Goal: Task Accomplishment & Management: Complete application form

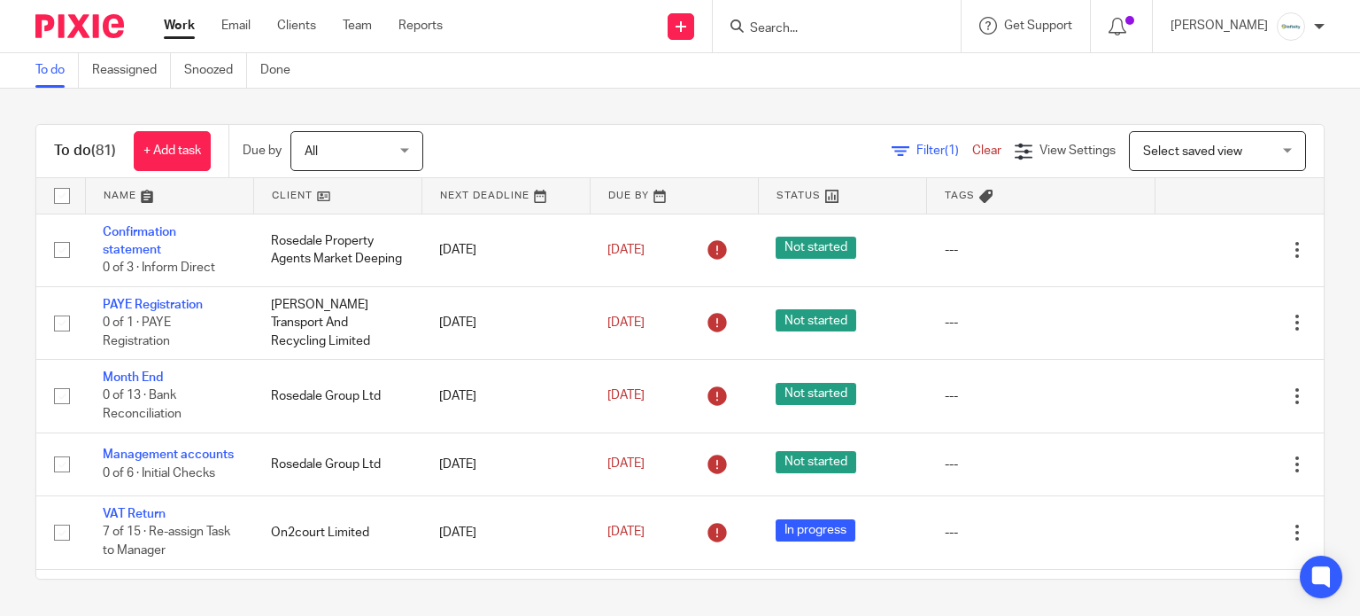
click at [882, 35] on input "Search" at bounding box center [827, 29] width 159 height 16
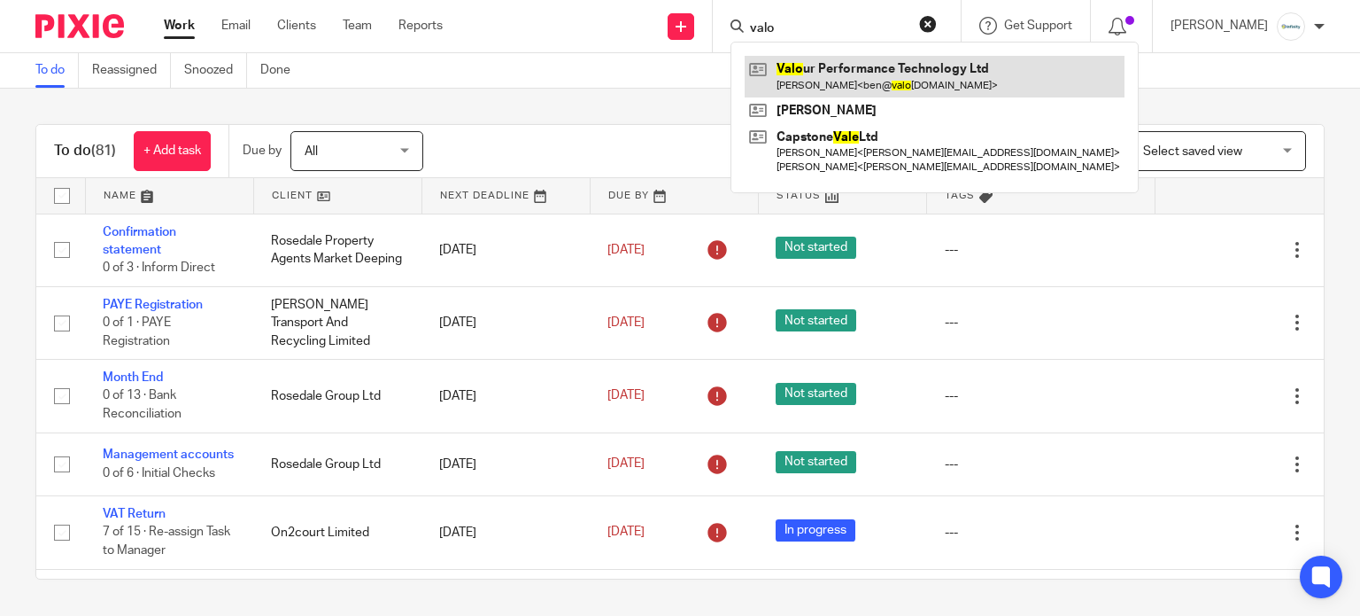
type input "valo"
click at [883, 81] on link at bounding box center [935, 76] width 380 height 41
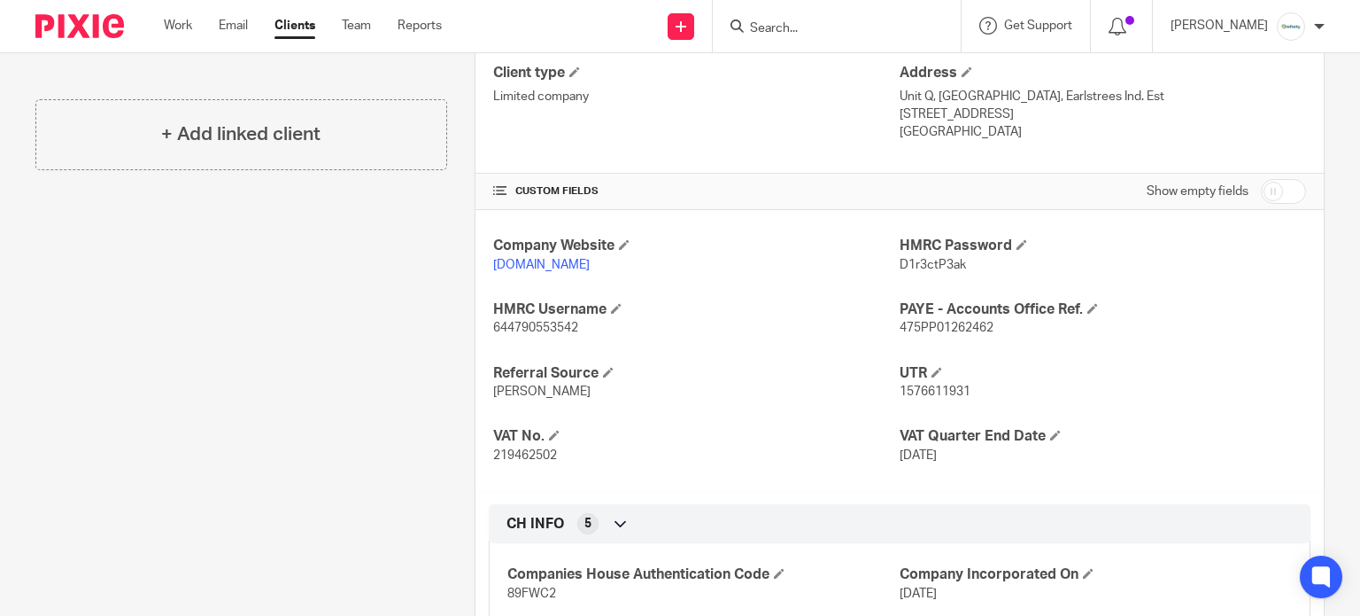
scroll to position [472, 0]
click at [515, 450] on span "219462502" at bounding box center [525, 454] width 64 height 12
click at [515, 449] on span "219462502" at bounding box center [525, 454] width 64 height 12
copy span "219462502"
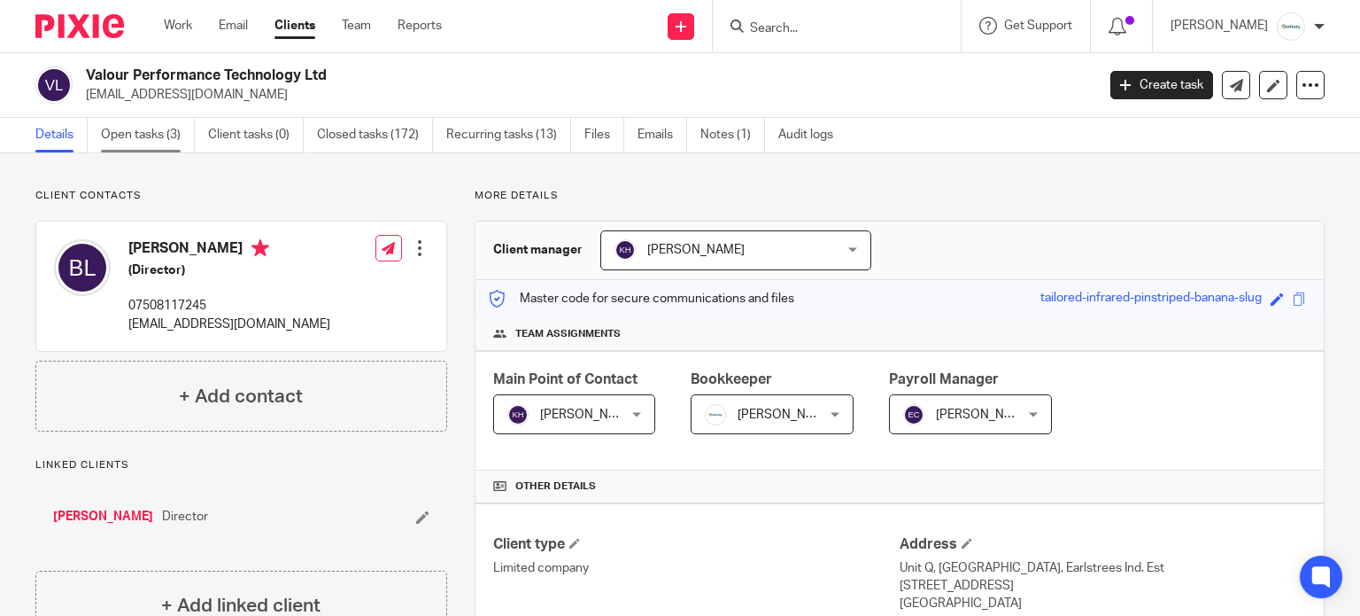
click at [174, 136] on link "Open tasks (3)" at bounding box center [148, 135] width 94 height 35
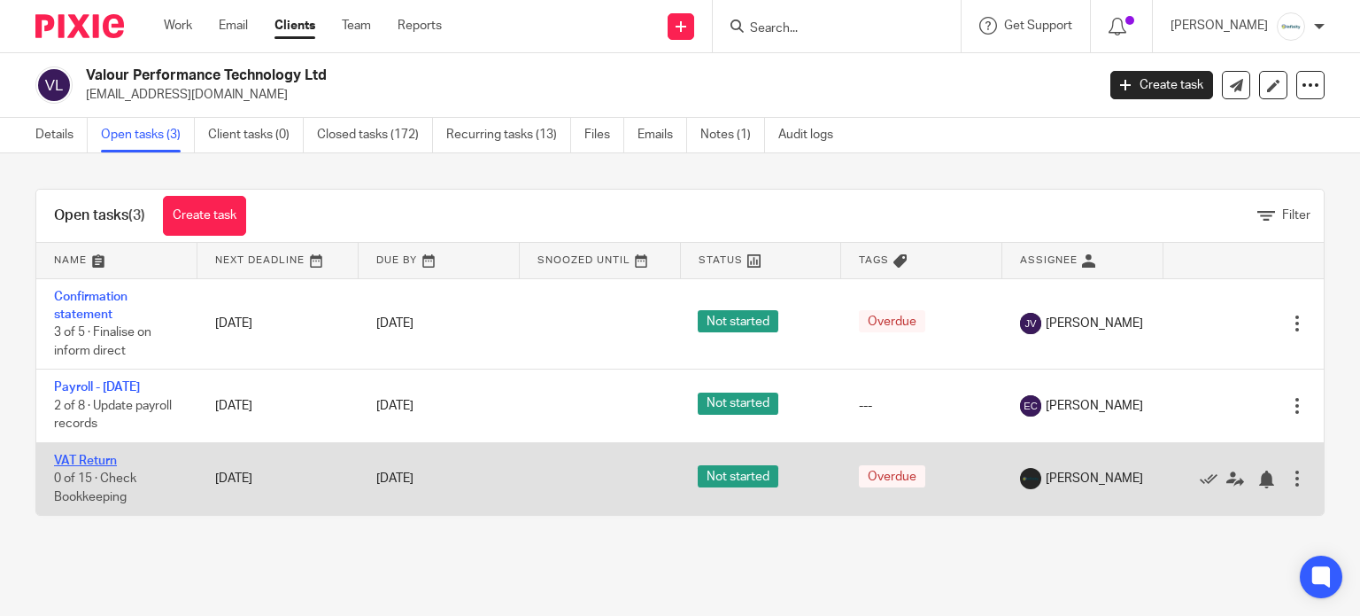
click at [81, 462] on link "VAT Return" at bounding box center [85, 460] width 63 height 12
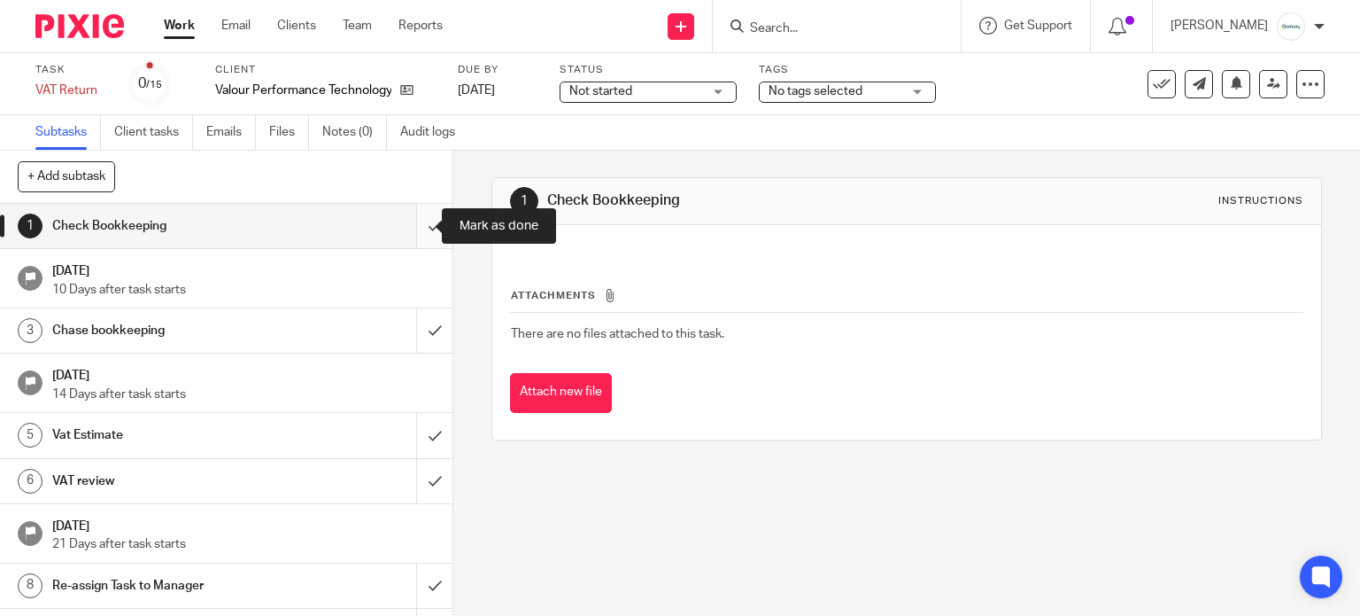
click at [422, 222] on input "submit" at bounding box center [226, 226] width 453 height 44
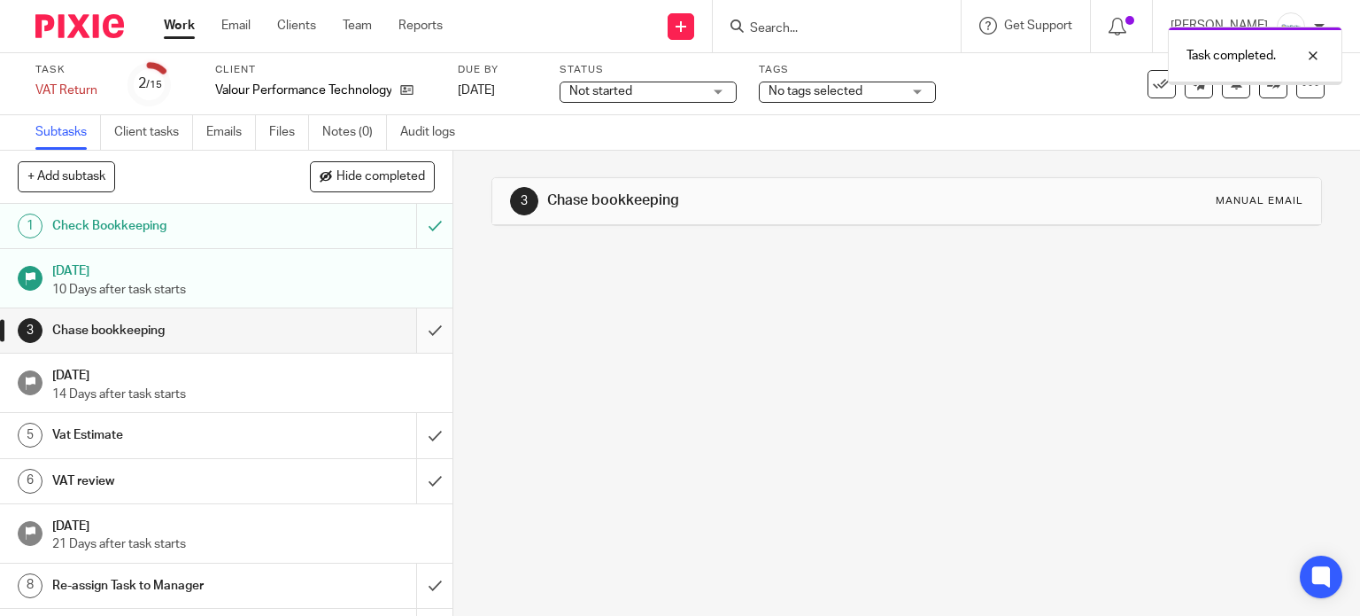
click at [403, 325] on input "submit" at bounding box center [226, 330] width 453 height 44
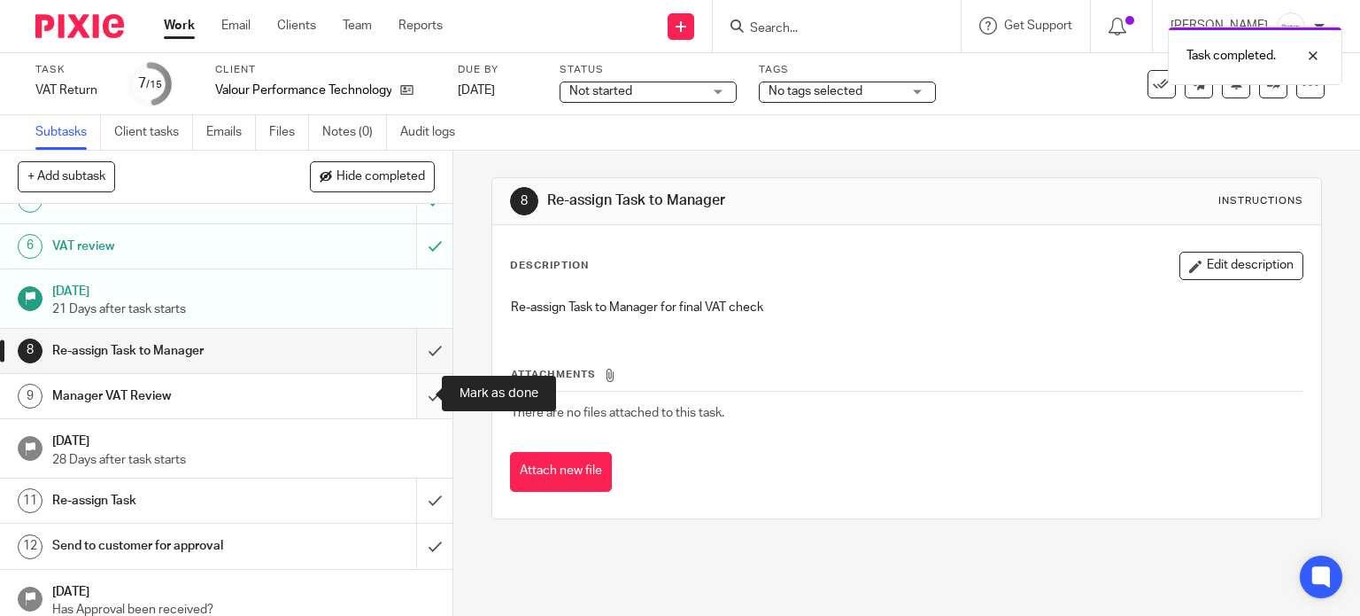
scroll to position [236, 0]
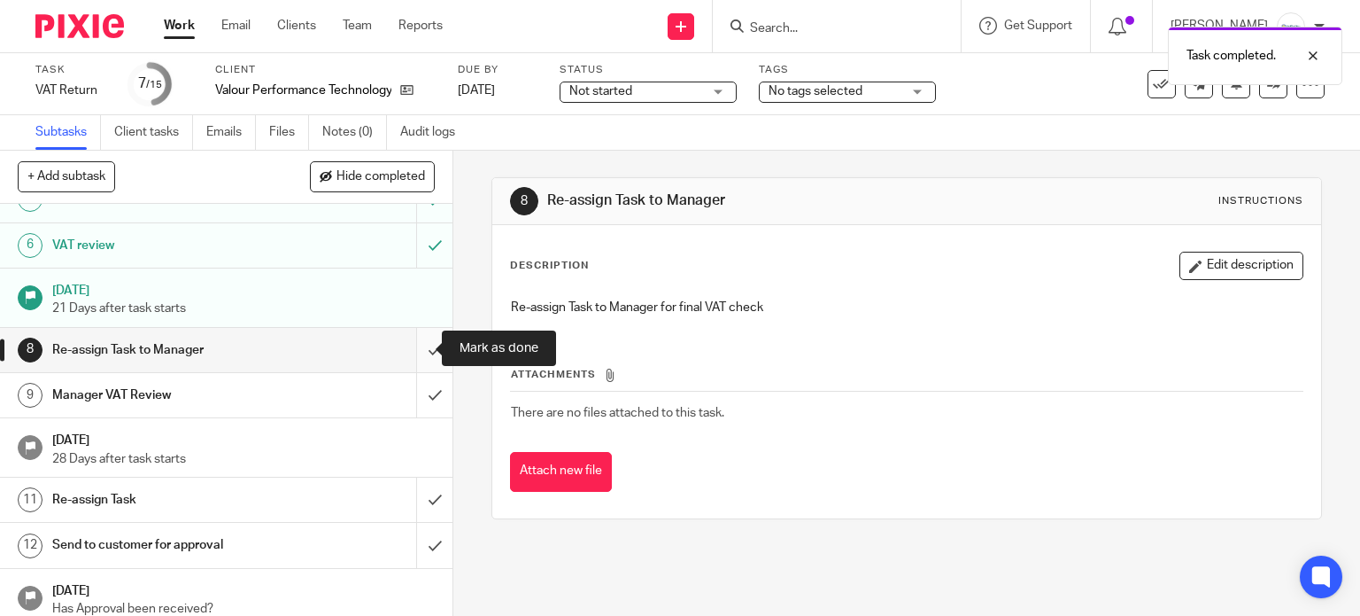
click at [410, 354] on input "submit" at bounding box center [226, 350] width 453 height 44
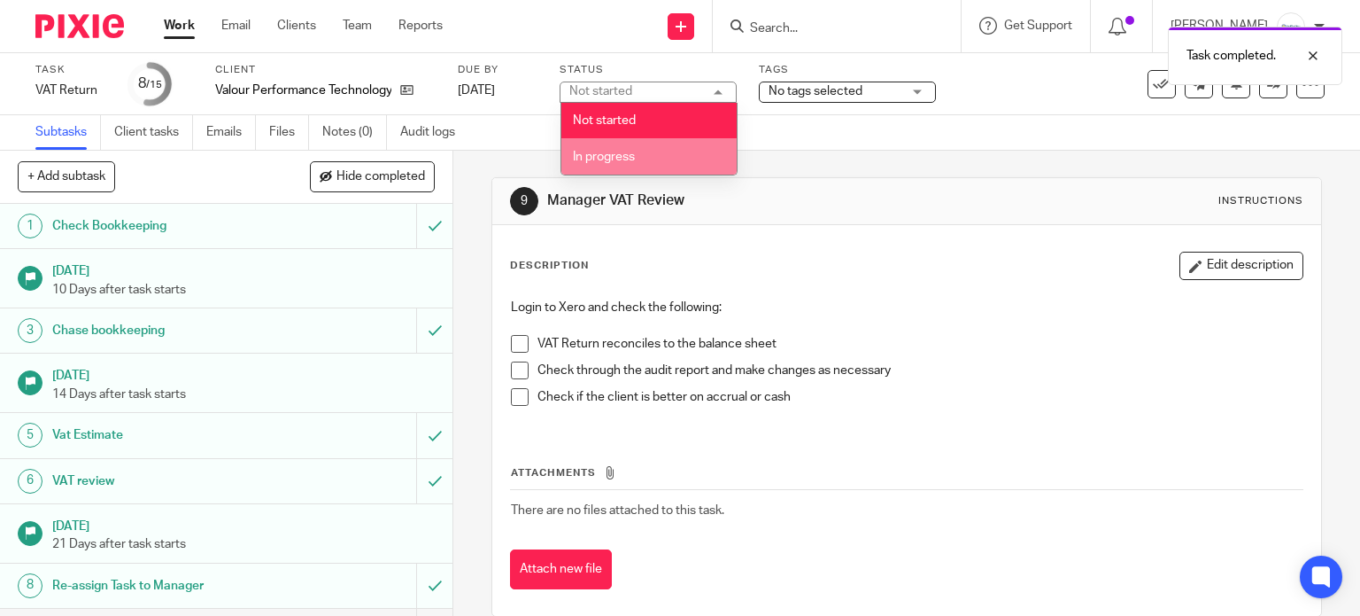
click at [644, 148] on li "In progress" at bounding box center [648, 156] width 175 height 36
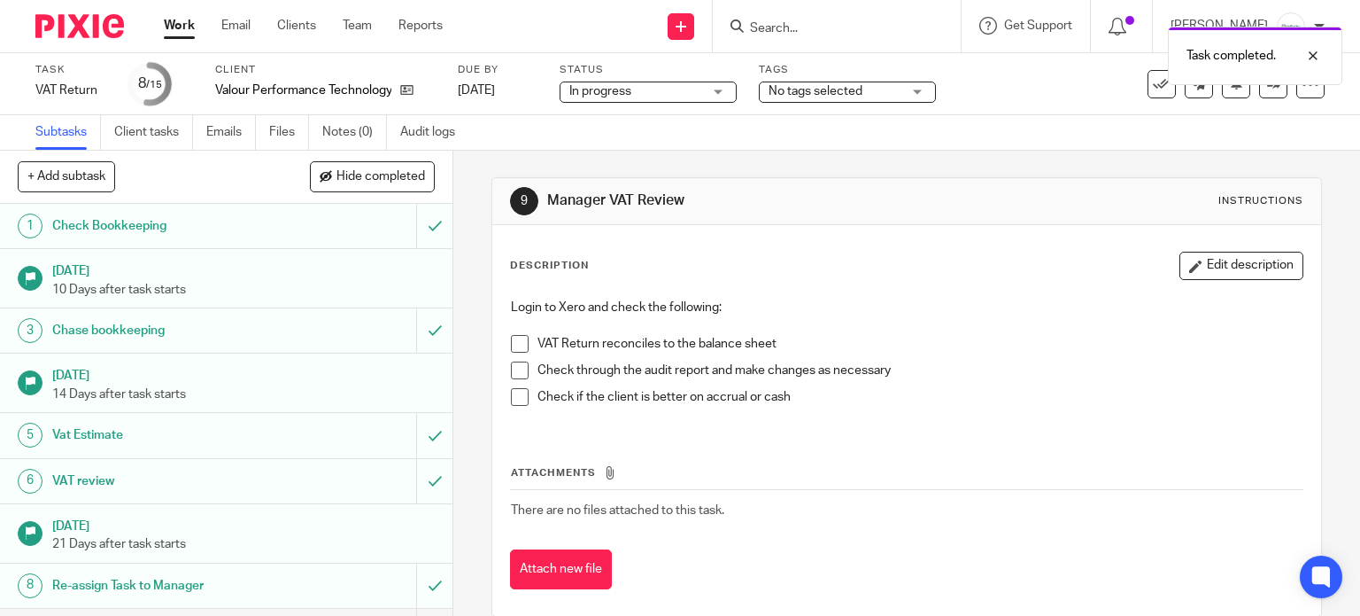
click at [845, 86] on span "No tags selected" at bounding box center [816, 91] width 94 height 12
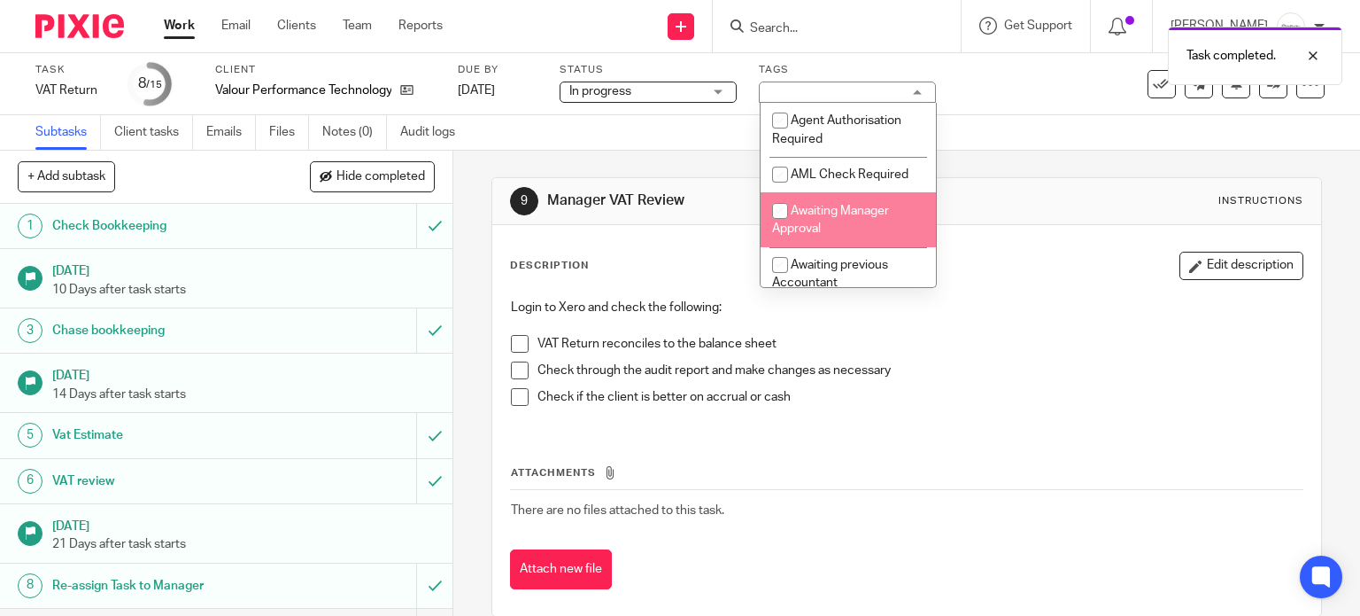
click at [864, 212] on span "Awaiting Manager Approval" at bounding box center [830, 220] width 117 height 31
checkbox input "true"
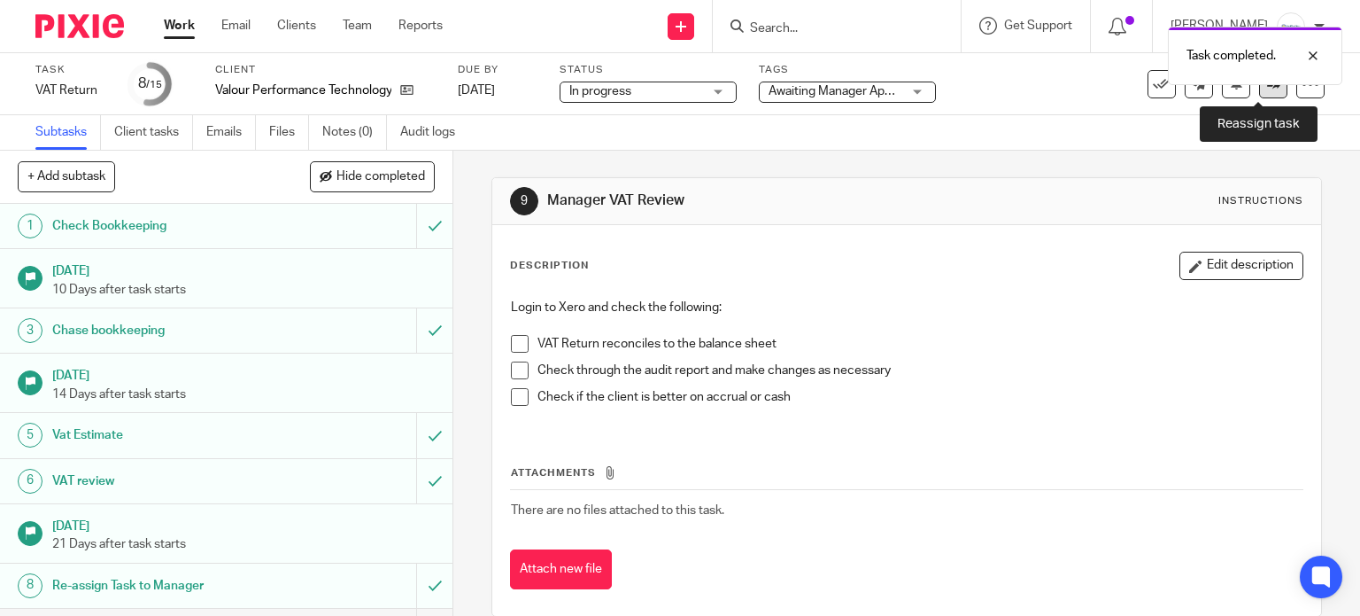
click at [1259, 95] on link at bounding box center [1273, 84] width 28 height 28
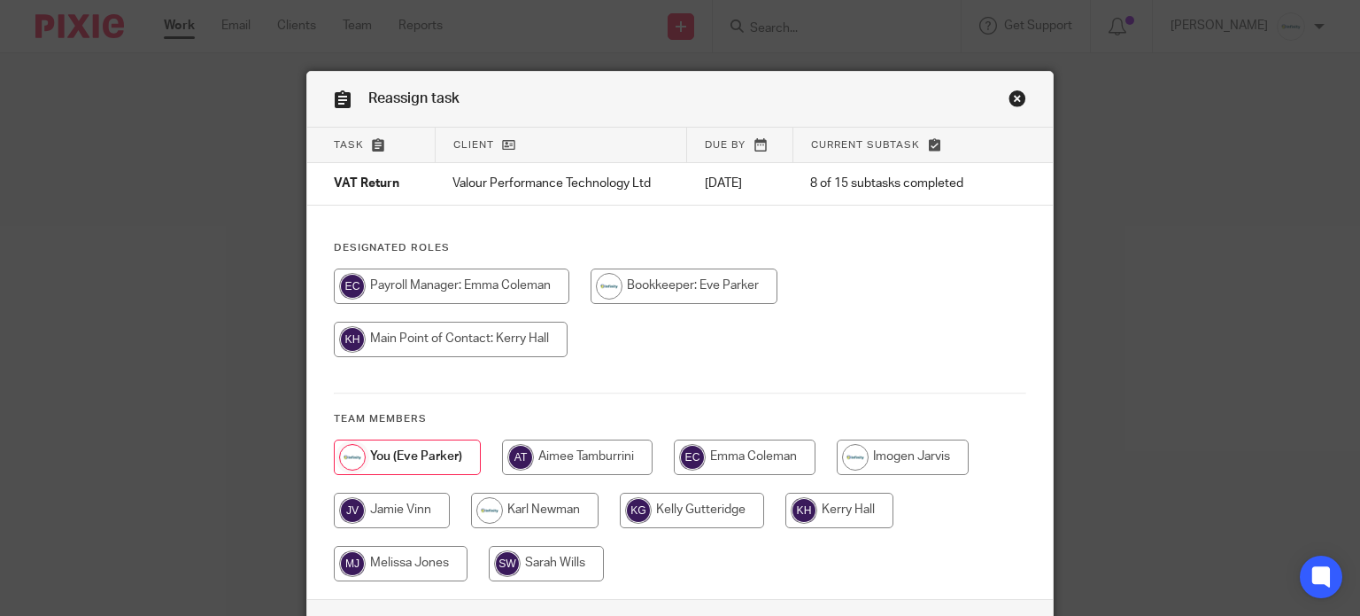
click at [892, 457] on input "radio" at bounding box center [903, 456] width 132 height 35
radio input "true"
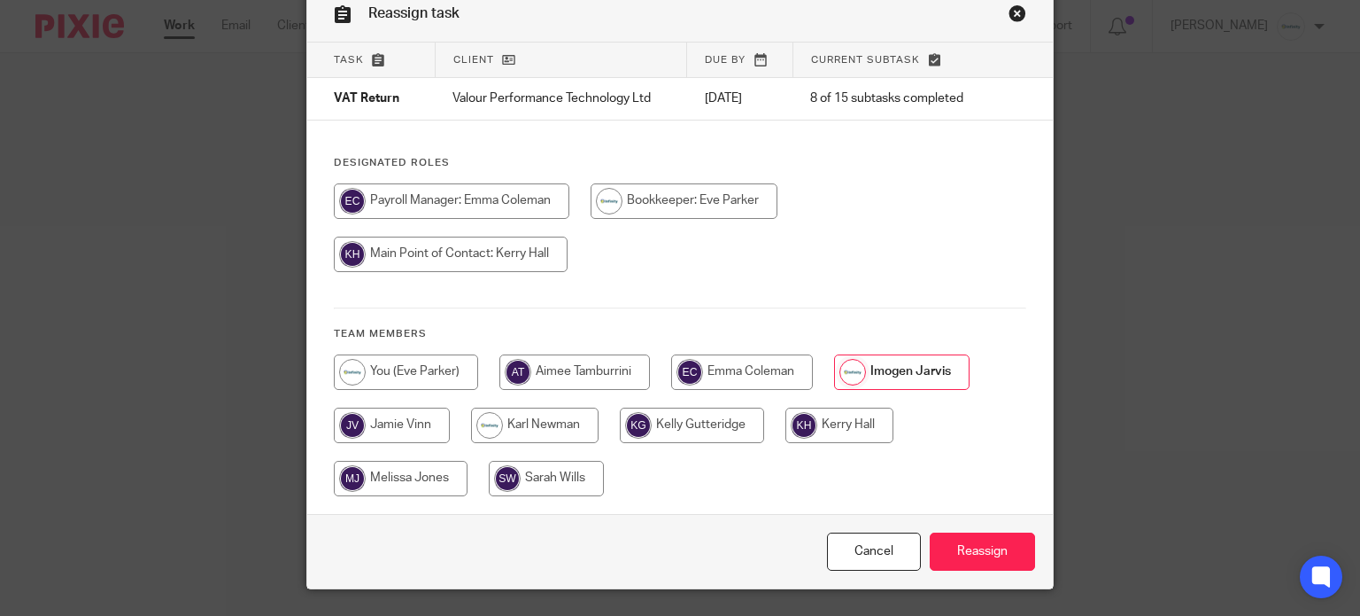
scroll to position [118, 0]
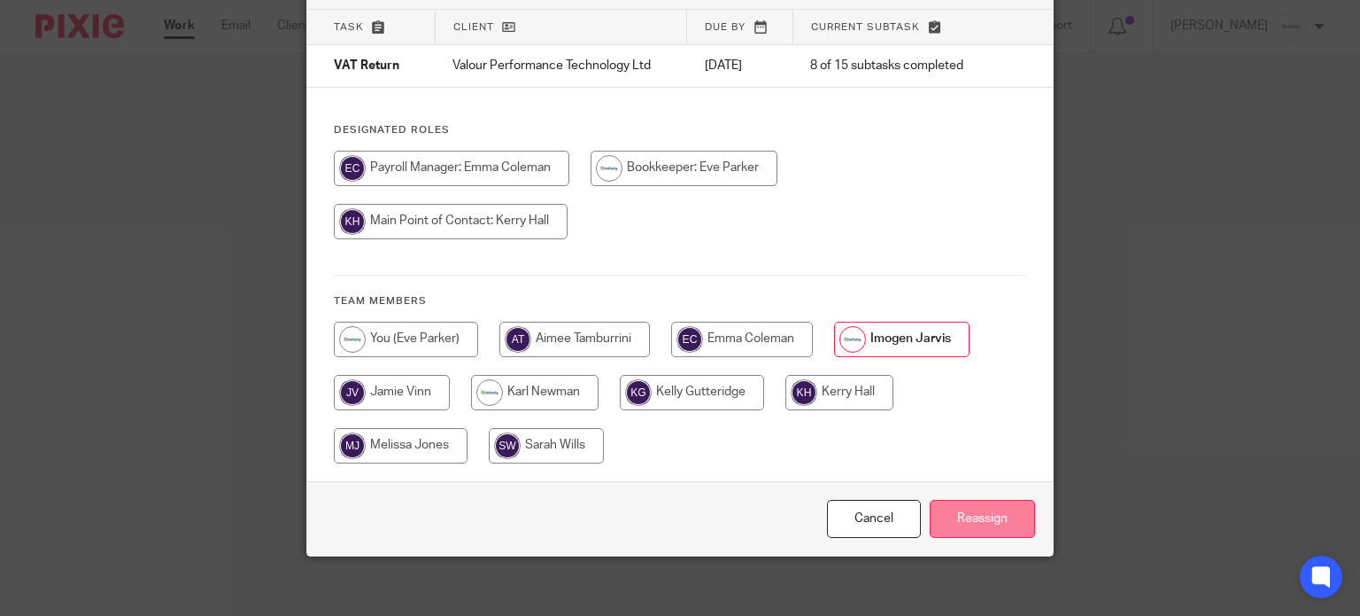
click at [974, 507] on input "Reassign" at bounding box center [982, 519] width 105 height 38
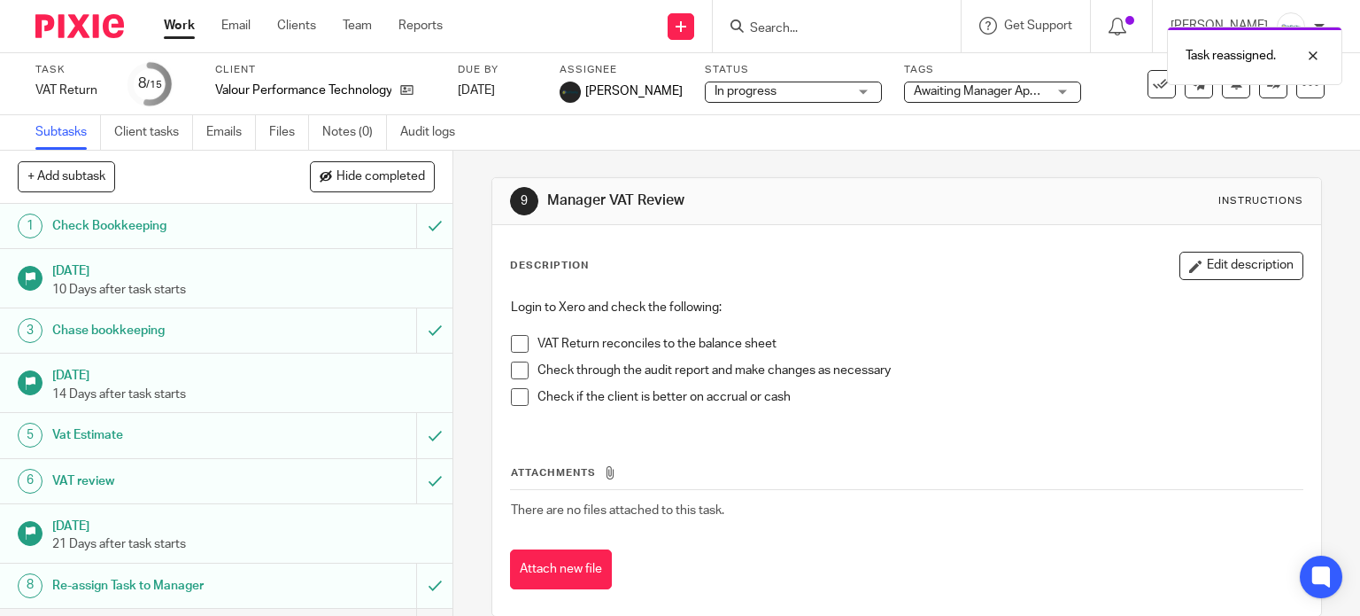
click at [150, 23] on div "Work Email Clients Team Reports Work Email Clients Team Reports Settings" at bounding box center [307, 26] width 323 height 52
click at [197, 29] on ul "Work Email Clients Team Reports" at bounding box center [317, 26] width 306 height 18
click at [174, 31] on link "Work" at bounding box center [179, 26] width 31 height 18
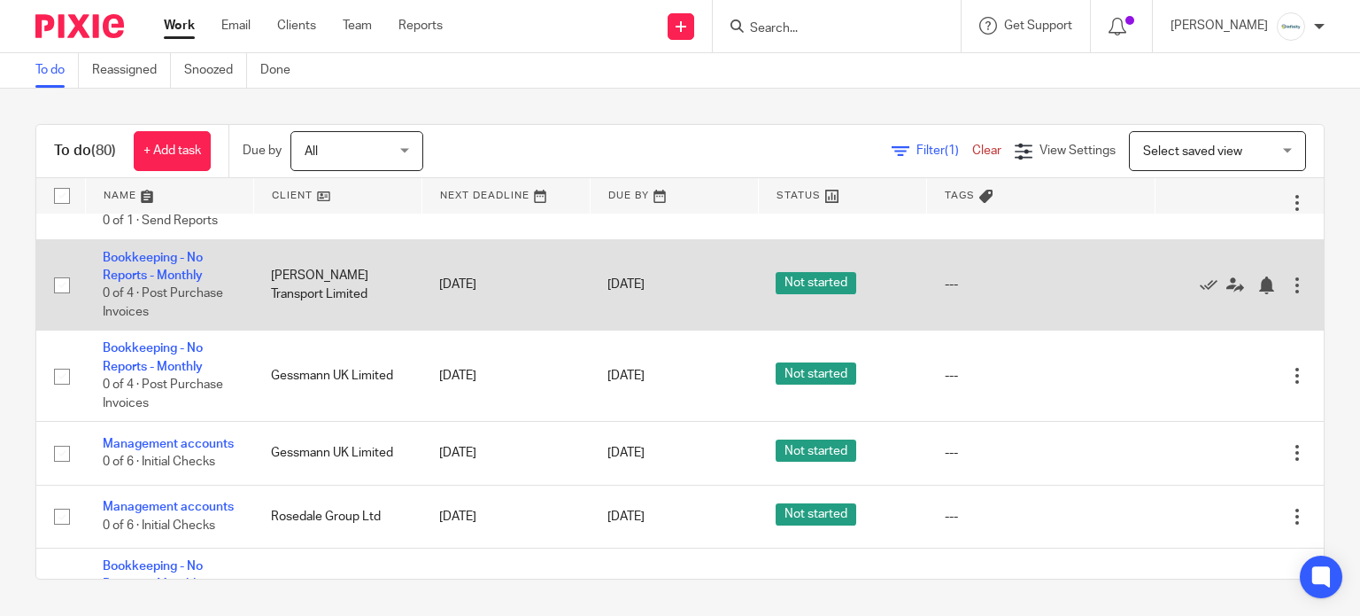
scroll to position [826, 0]
